Goal: Task Accomplishment & Management: Manage account settings

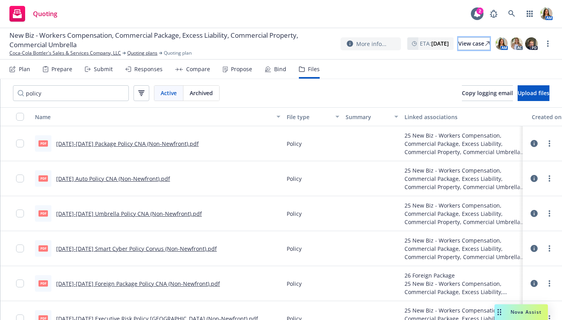
click at [459, 43] on div "View case" at bounding box center [474, 44] width 31 height 12
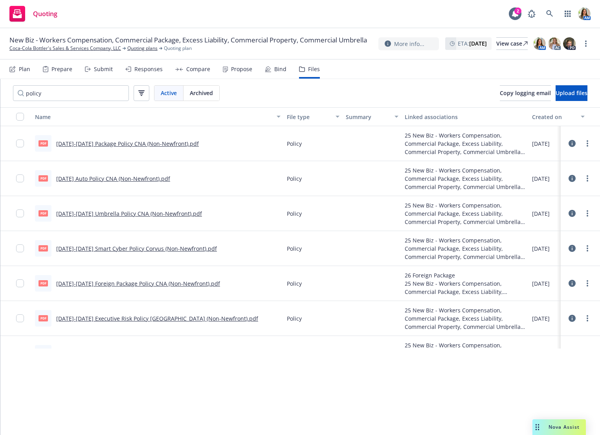
click at [556, 319] on div "Nova Assist" at bounding box center [558, 427] width 53 height 16
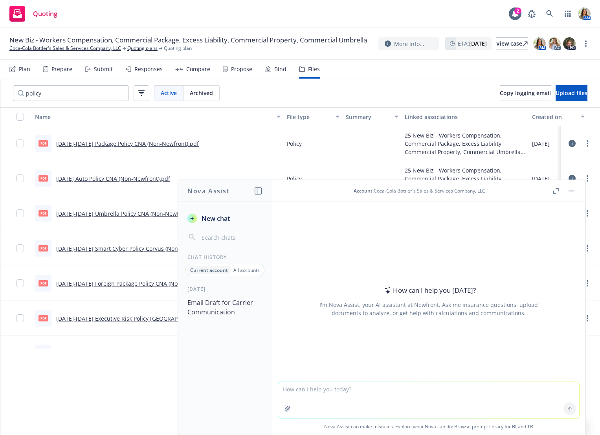
click at [562, 191] on button "button" at bounding box center [571, 190] width 9 height 9
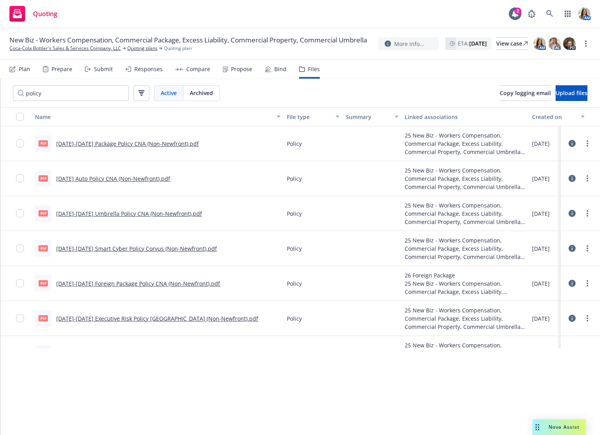
click at [391, 319] on div "Name File type Summary Linked associations Created on pdf Jan 25-26 Package Pol…" at bounding box center [300, 271] width 600 height 328
click at [89, 52] on link "Coca-Cola Bottler's Sales & Services Company, LLC" at bounding box center [65, 48] width 112 height 7
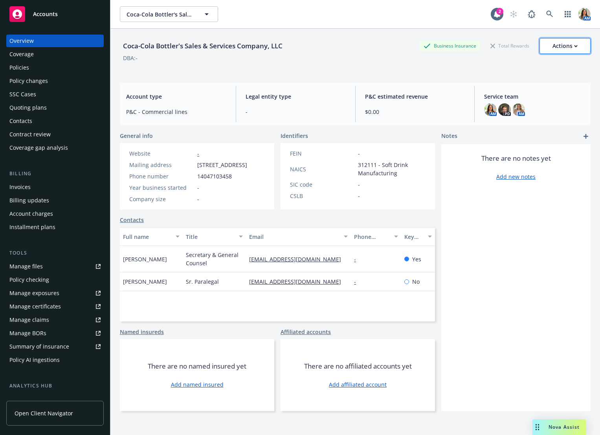
click at [564, 50] on div "Actions" at bounding box center [565, 46] width 25 height 15
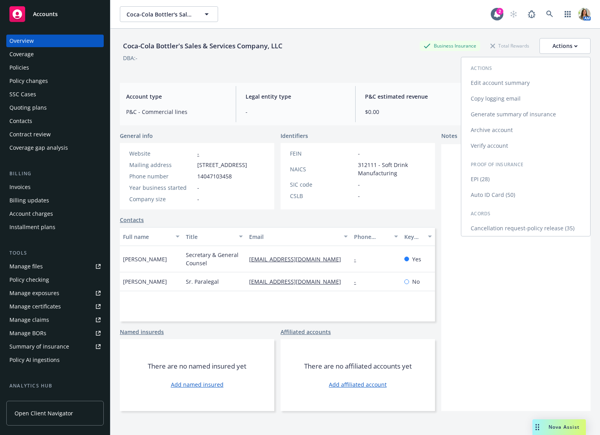
click at [528, 92] on link "Copy logging email" at bounding box center [525, 99] width 129 height 16
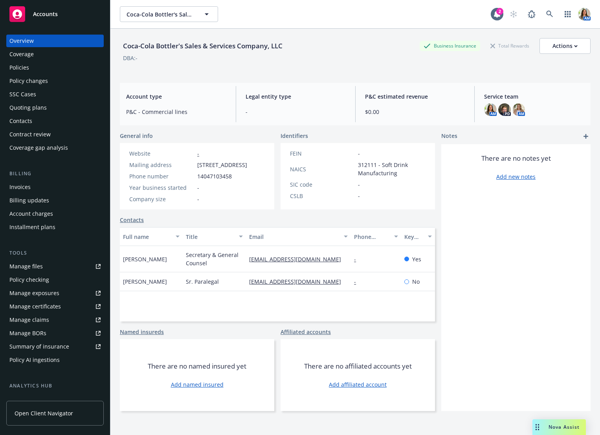
click at [57, 413] on span "Open Client Navigator" at bounding box center [44, 413] width 59 height 8
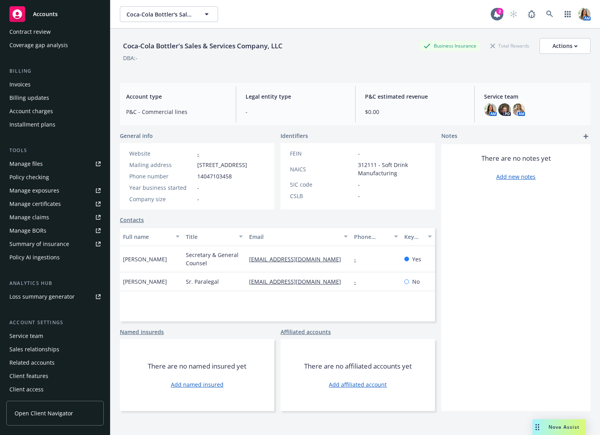
scroll to position [103, 0]
click at [29, 384] on div "Client access" at bounding box center [26, 388] width 34 height 13
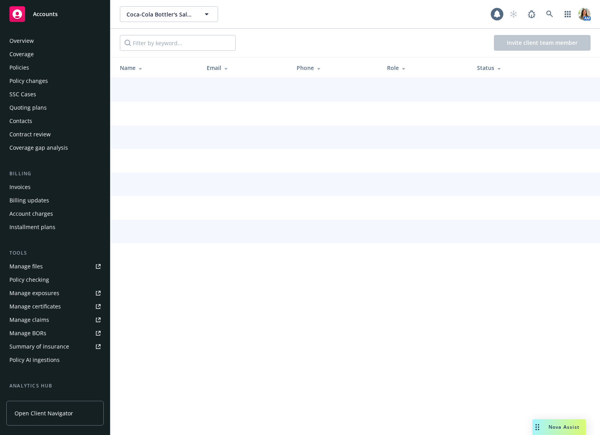
scroll to position [103, 0]
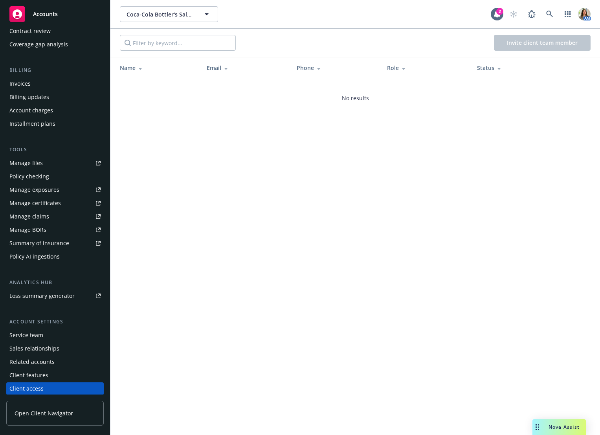
click at [39, 376] on div "Client features" at bounding box center [28, 375] width 39 height 13
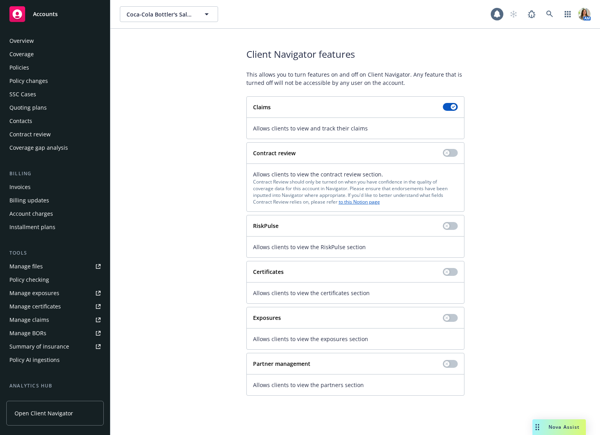
scroll to position [103, 0]
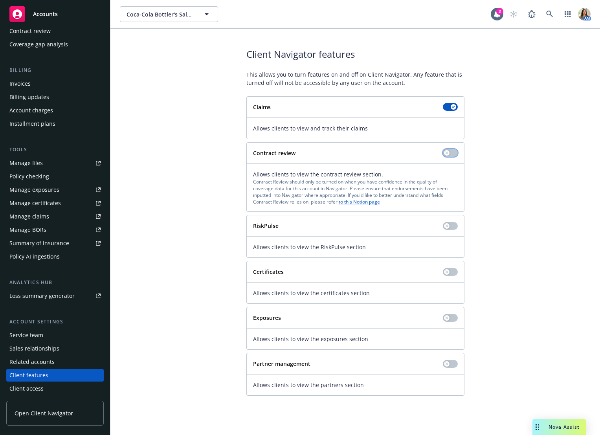
click at [447, 152] on icon "button" at bounding box center [446, 152] width 3 height 3
click at [452, 274] on button "button" at bounding box center [450, 272] width 15 height 8
click at [451, 315] on button "button" at bounding box center [450, 318] width 15 height 8
click at [541, 426] on div "Drag to move" at bounding box center [537, 427] width 10 height 16
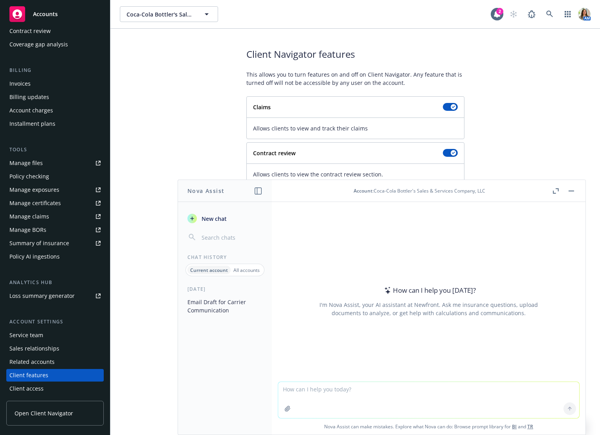
click at [357, 394] on textarea at bounding box center [428, 400] width 301 height 36
type textarea "Can you tweak/shorten this email for me?"
paste textarea
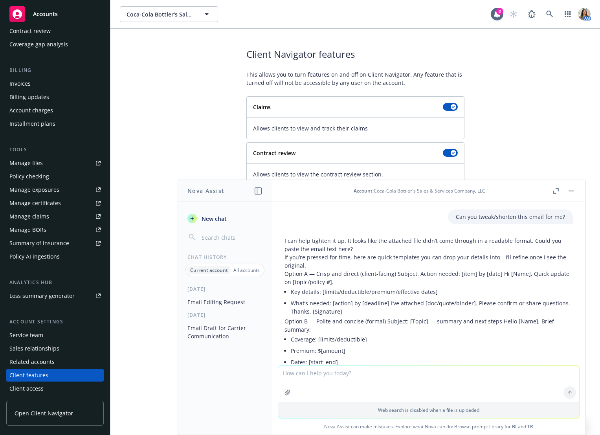
scroll to position [19, 0]
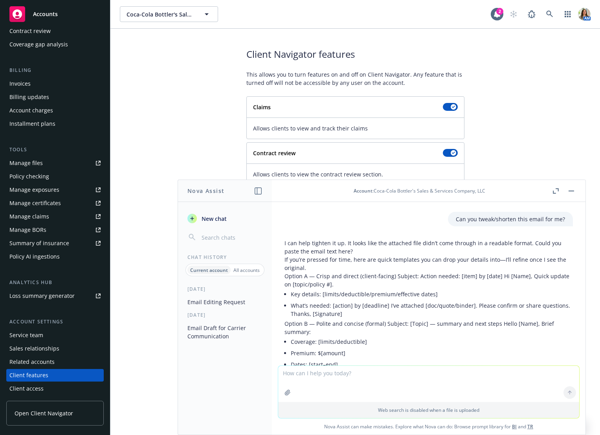
click at [350, 255] on p "If you’re pressed for time, here are quick templates you can drop your details …" at bounding box center [429, 263] width 288 height 17
click at [324, 378] on textarea at bounding box center [428, 384] width 301 height 36
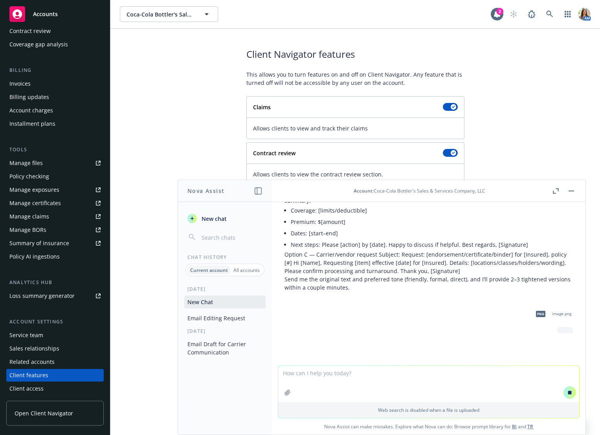
scroll to position [155, 0]
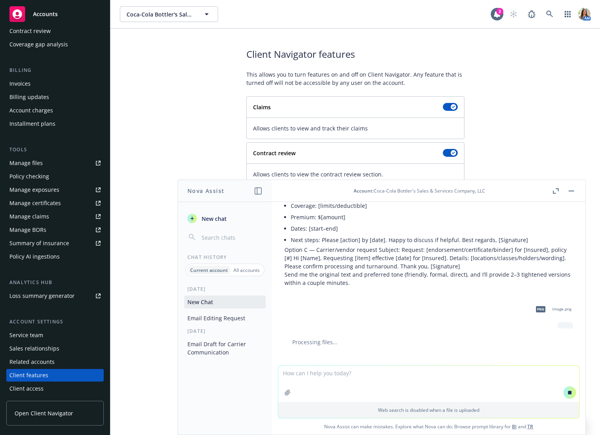
click at [305, 378] on textarea at bounding box center [428, 384] width 301 height 36
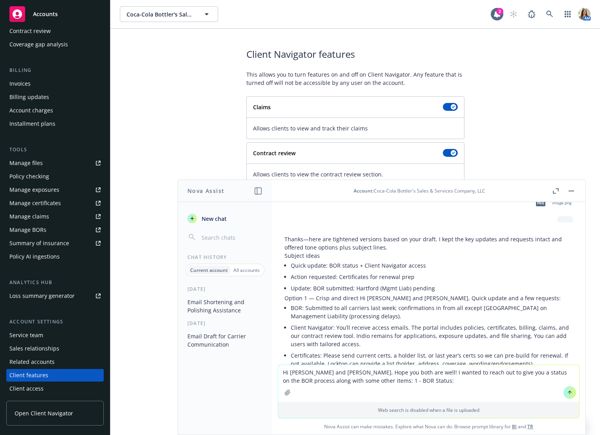
scroll to position [278, 0]
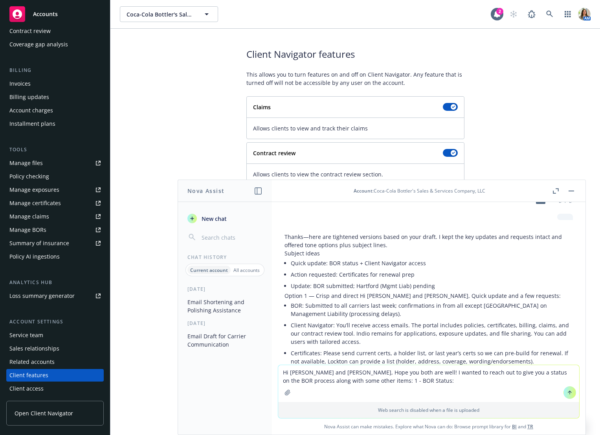
drag, startPoint x: 420, startPoint y: 256, endPoint x: 319, endPoint y: 262, distance: 101.2
click at [319, 262] on ul "Quick update: BOR status + Client Navigator access Action requested: Certificat…" at bounding box center [432, 274] width 282 height 34
drag, startPoint x: 292, startPoint y: 254, endPoint x: 422, endPoint y: 253, distance: 130.5
click at [422, 257] on li "Quick update: BOR status + Client Navigator access" at bounding box center [432, 262] width 282 height 11
copy li "Quick update: BOR status + Client Navigator access"
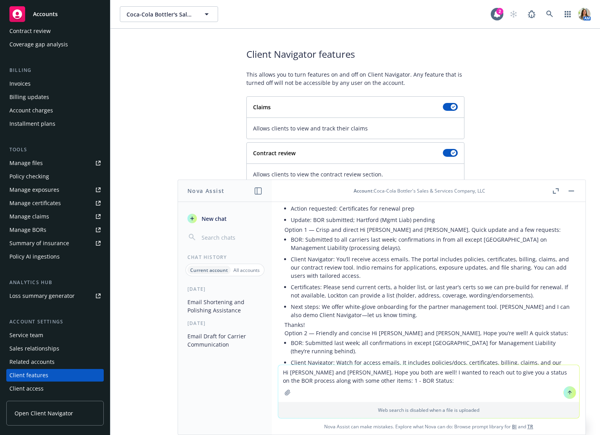
scroll to position [349, 0]
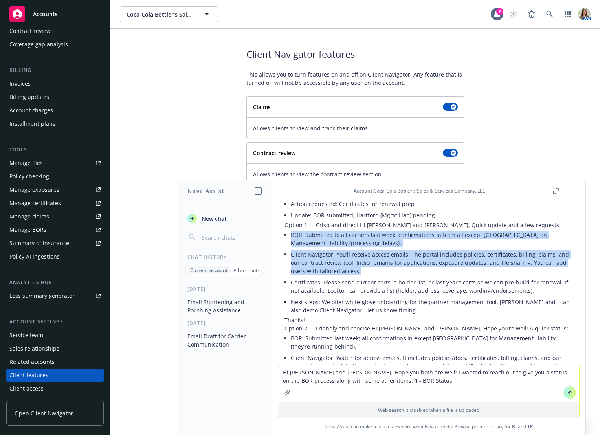
drag, startPoint x: 292, startPoint y: 226, endPoint x: 404, endPoint y: 259, distance: 116.9
click at [404, 259] on ul "BOR: Submitted to all carriers last week; confirmations in from all except Hart…" at bounding box center [432, 272] width 282 height 87
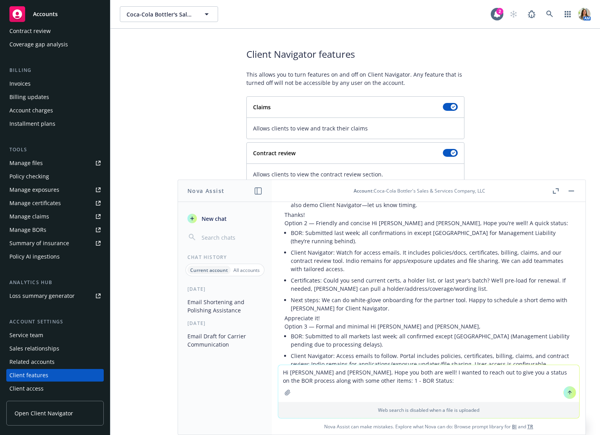
scroll to position [453, 0]
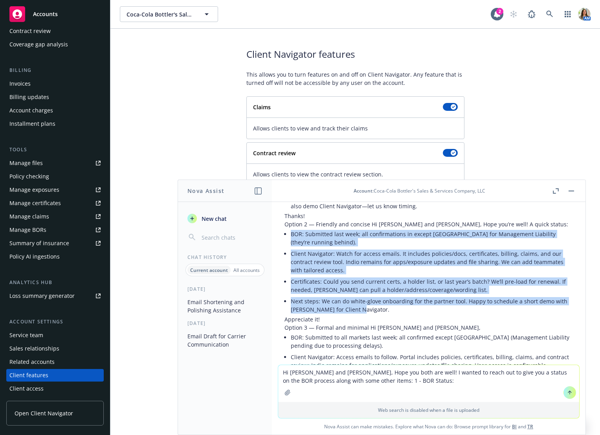
drag, startPoint x: 292, startPoint y: 226, endPoint x: 435, endPoint y: 298, distance: 160.5
click at [435, 298] on ul "BOR: Submitted last week; all confirmations in except Hartford for Management L…" at bounding box center [432, 271] width 282 height 87
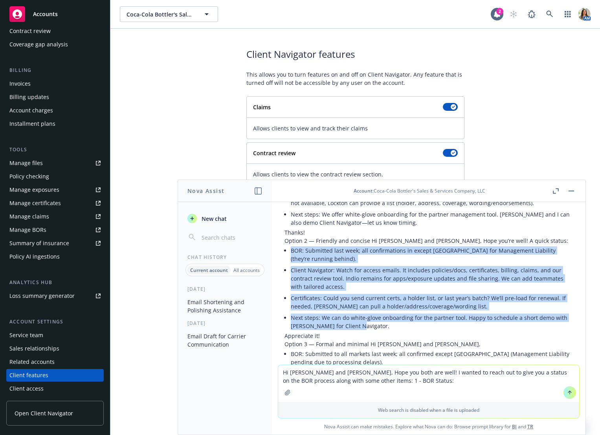
scroll to position [435, 0]
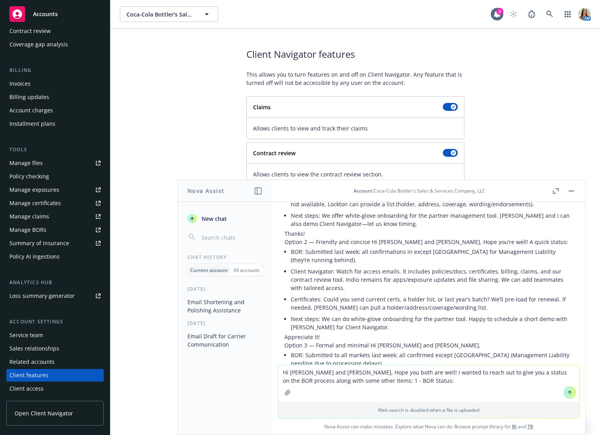
drag, startPoint x: 397, startPoint y: 378, endPoint x: 268, endPoint y: 363, distance: 129.4
click at [272, 363] on div "Nova Assist New chat Chat History Current account All accounts Today Email Shor…" at bounding box center [429, 307] width 314 height 255
type textarea "Can you tweak the client navigator to mention something about it being integrat…"
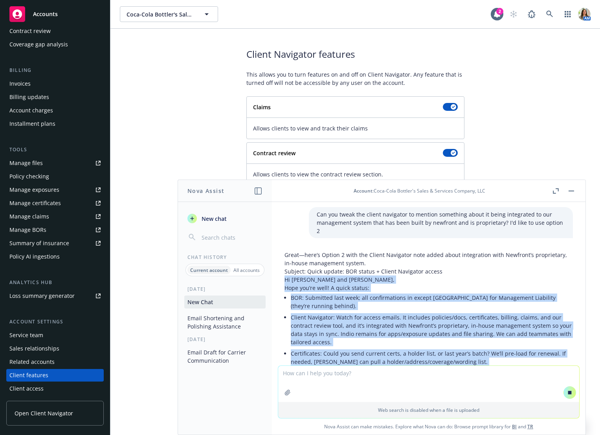
scroll to position [698, 0]
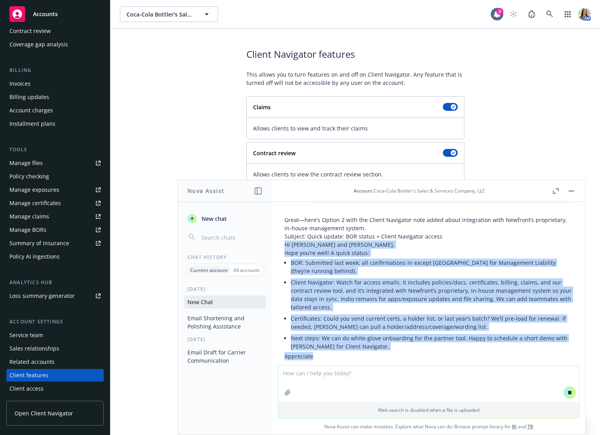
drag, startPoint x: 284, startPoint y: 264, endPoint x: 370, endPoint y: 350, distance: 121.4
click at [370, 350] on div "png image.png Can you tweak/shorten this email for me? I can help tighten it up…" at bounding box center [429, 283] width 314 height 163
copy div "Hi Josh and Christina, Hope you’re well! A quick status: BOR: Submitted last we…"
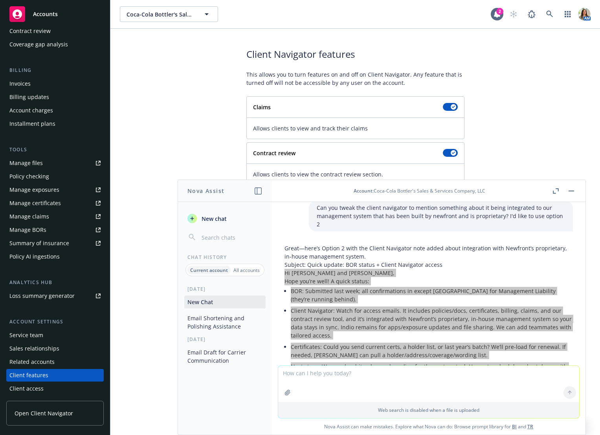
scroll to position [740, 0]
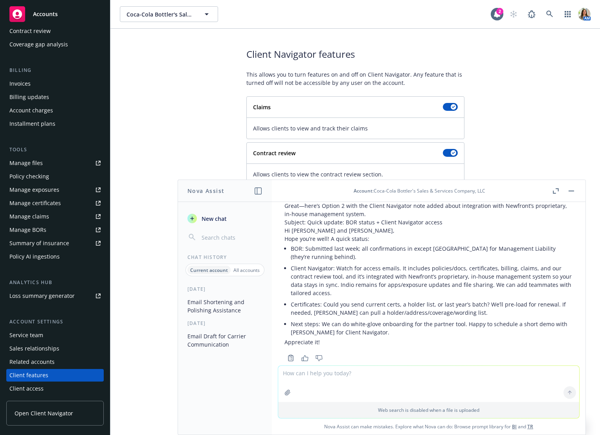
click at [65, 416] on span "Open Client Navigator" at bounding box center [44, 413] width 59 height 8
click at [51, 388] on div "Client access" at bounding box center [54, 388] width 91 height 13
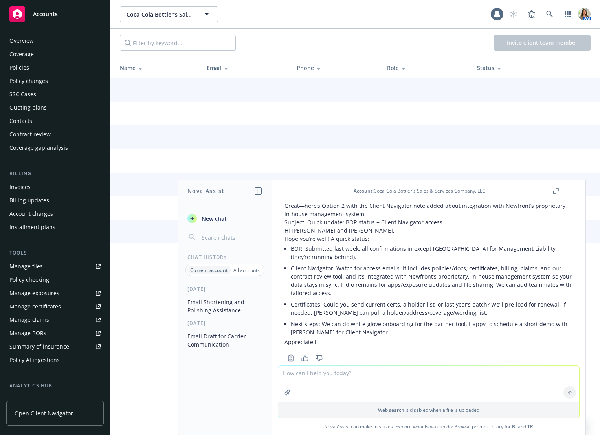
scroll to position [103, 0]
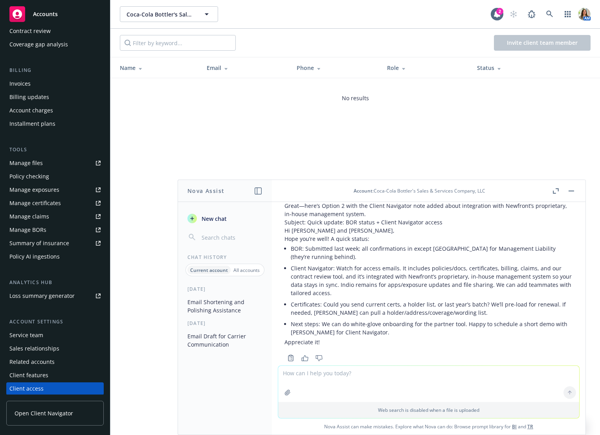
click at [571, 192] on button "button" at bounding box center [571, 190] width 9 height 9
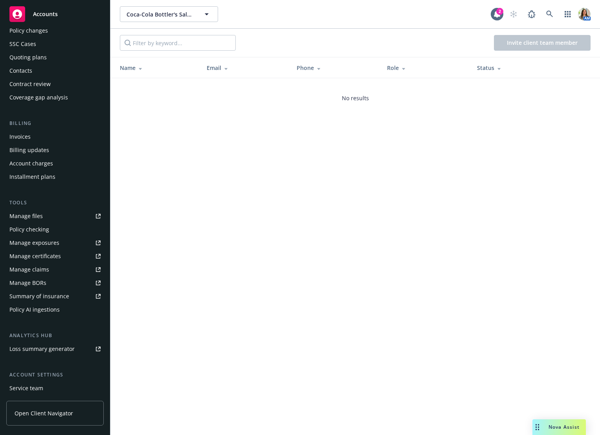
scroll to position [0, 0]
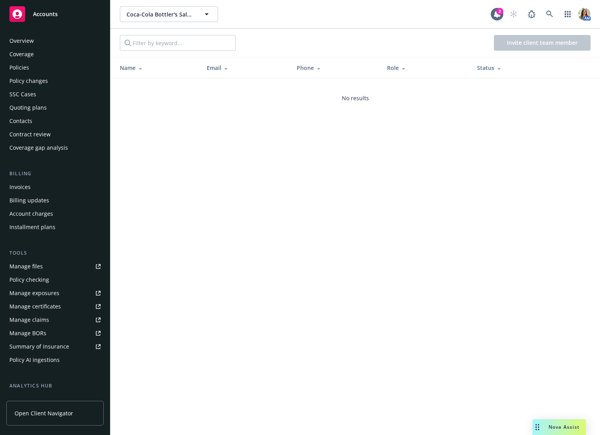
click at [51, 120] on div "Contacts" at bounding box center [54, 121] width 91 height 13
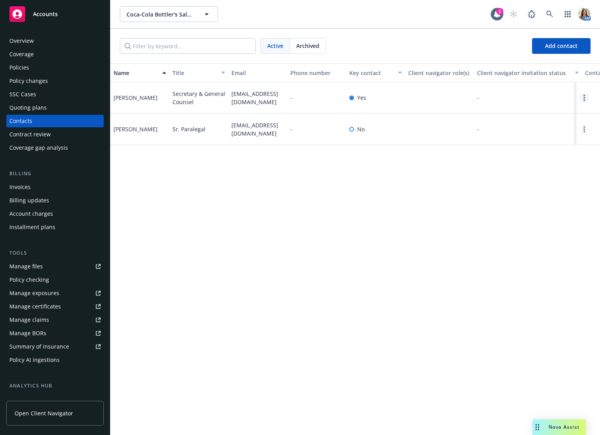
click at [584, 96] on icon "Open options" at bounding box center [585, 98] width 2 height 6
click at [562, 73] on link "Invite to client navigator" at bounding box center [534, 69] width 89 height 16
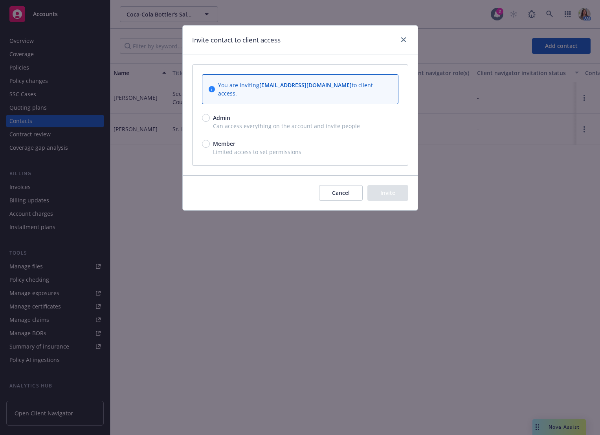
click at [236, 122] on span "Can access everything on the account and invite people" at bounding box center [300, 126] width 196 height 8
click at [210, 114] on span "Admin" at bounding box center [220, 118] width 20 height 8
click at [209, 114] on input "Admin" at bounding box center [206, 118] width 8 height 8
radio input "true"
click at [382, 185] on button "Invite" at bounding box center [387, 193] width 41 height 16
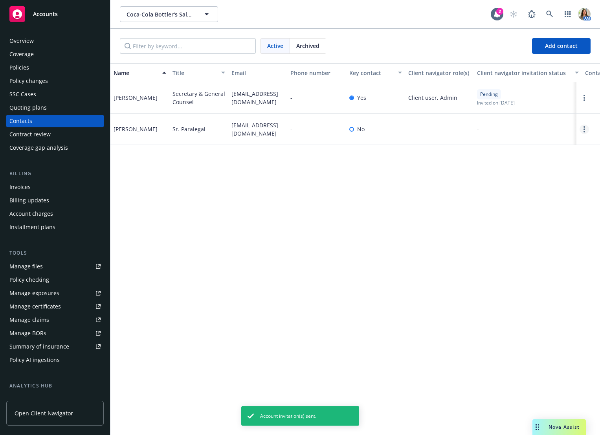
click at [584, 132] on icon "Open options" at bounding box center [585, 129] width 2 height 6
click at [549, 101] on link "Invite to client navigator" at bounding box center [534, 101] width 89 height 16
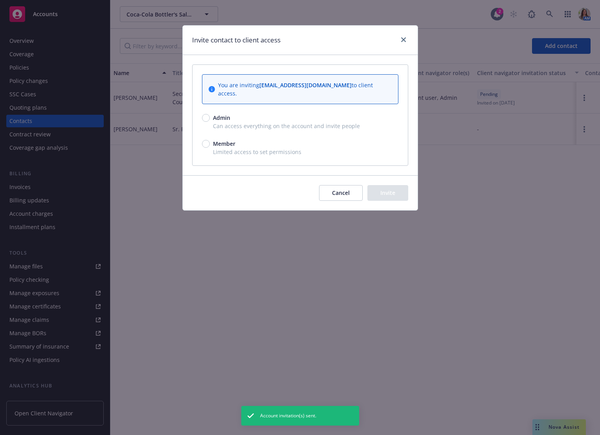
click at [226, 122] on span "Can access everything on the account and invite people" at bounding box center [300, 126] width 196 height 8
click at [208, 114] on div "Admin" at bounding box center [300, 118] width 196 height 8
click at [208, 114] on input "Admin" at bounding box center [206, 118] width 8 height 8
radio input "true"
click at [382, 185] on button "Invite" at bounding box center [387, 193] width 41 height 16
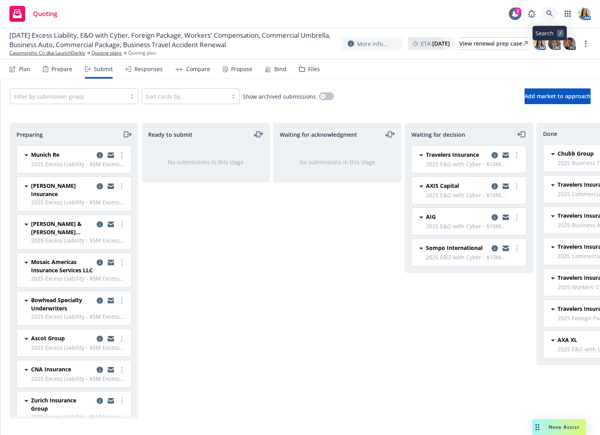
click at [550, 16] on icon at bounding box center [549, 13] width 7 height 7
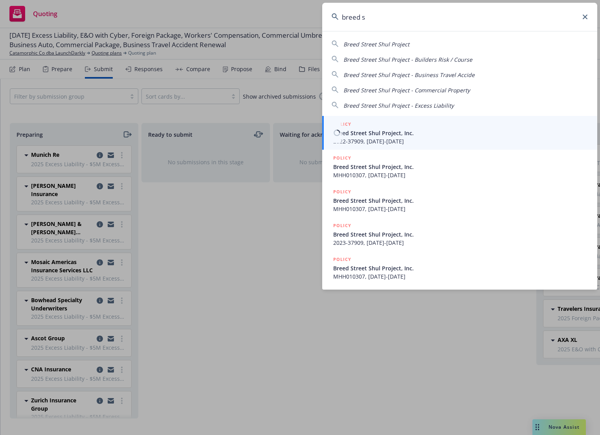
type input "breed s"
click at [435, 140] on span "2022-37909, 12/16/2022-12/16/2023" at bounding box center [460, 141] width 255 height 8
